Goal: Entertainment & Leisure: Consume media (video, audio)

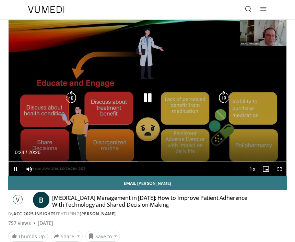
click at [64, 168] on div "Current Time 0:24 / Duration 20:26 Pause Skip Backward Skip Forward Mute Loaded…" at bounding box center [148, 169] width 278 height 14
click at [15, 161] on div "Progress Bar" at bounding box center [12, 161] width 6 height 1
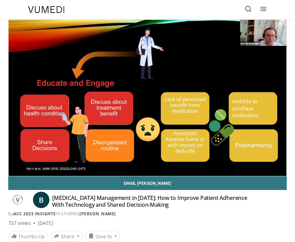
click at [102, 140] on div "10 seconds Tap to unmute" at bounding box center [148, 98] width 278 height 156
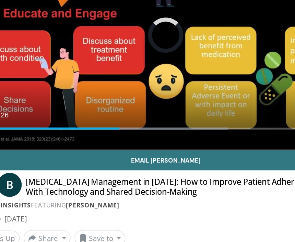
scroll to position [13, 0]
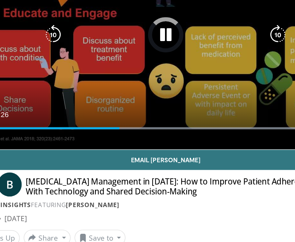
click at [98, 143] on div "Loaded : 94.61%" at bounding box center [148, 146] width 278 height 7
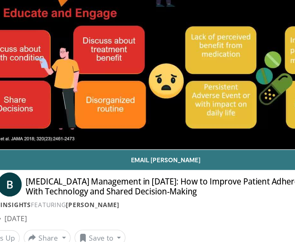
scroll to position [12, 0]
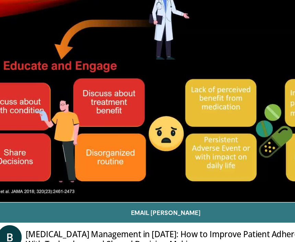
click at [169, 107] on div "10 seconds Tap to unmute" at bounding box center [148, 86] width 278 height 156
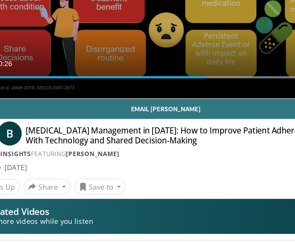
scroll to position [47, 0]
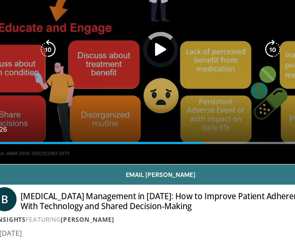
click at [169, 114] on div "Progress Bar" at bounding box center [217, 114] width 97 height 1
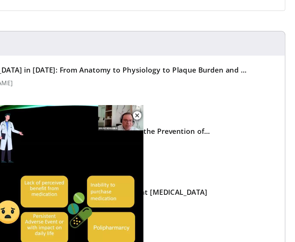
scroll to position [95, 0]
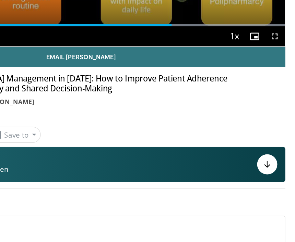
click at [151, 83] on div "Email Bruno B Hypertension Management in 2025: How to Improve Patient Adherence…" at bounding box center [147, 113] width 278 height 65
click at [135, 149] on button "See Related Videos Browse more videos while you listen" at bounding box center [147, 161] width 278 height 24
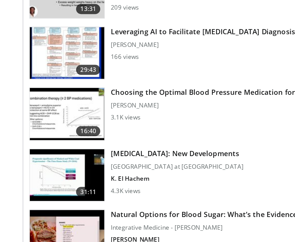
scroll to position [787, 0]
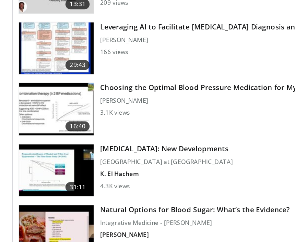
click at [33, 119] on img at bounding box center [38, 137] width 51 height 36
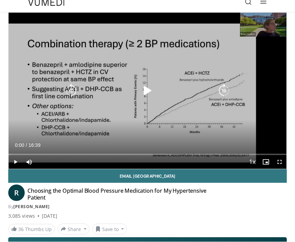
scroll to position [7, 0]
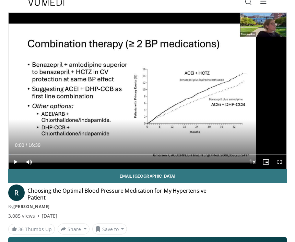
click at [225, 120] on div "10 seconds Tap to unmute" at bounding box center [148, 91] width 278 height 156
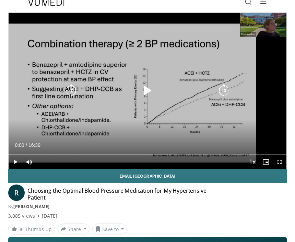
click at [147, 91] on icon "Video Player" at bounding box center [148, 91] width 14 height 14
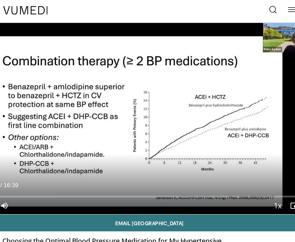
scroll to position [0, 0]
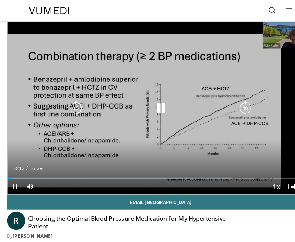
click at [220, 141] on div "10 seconds Tap to unmute" at bounding box center [148, 98] width 278 height 156
click at [136, 156] on div "Loaded : 74.05%" at bounding box center [148, 159] width 278 height 7
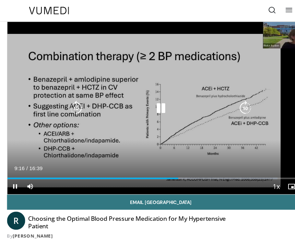
click at [156, 161] on div "Progress Bar" at bounding box center [86, 161] width 155 height 1
click at [143, 162] on div "Progress Bar" at bounding box center [84, 161] width 150 height 1
click at [154, 161] on div "Progress Bar" at bounding box center [86, 161] width 154 height 1
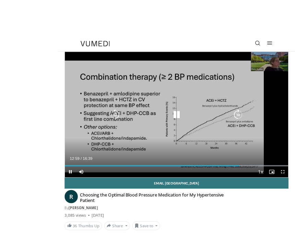
scroll to position [18, 0]
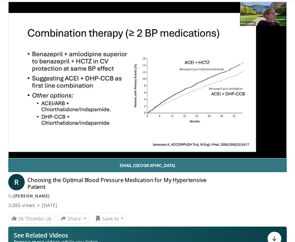
click at [259, 26] on div "10 seconds Tap to unmute" at bounding box center [148, 80] width 278 height 156
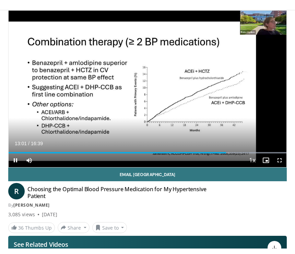
scroll to position [13, 0]
